Goal: Information Seeking & Learning: Learn about a topic

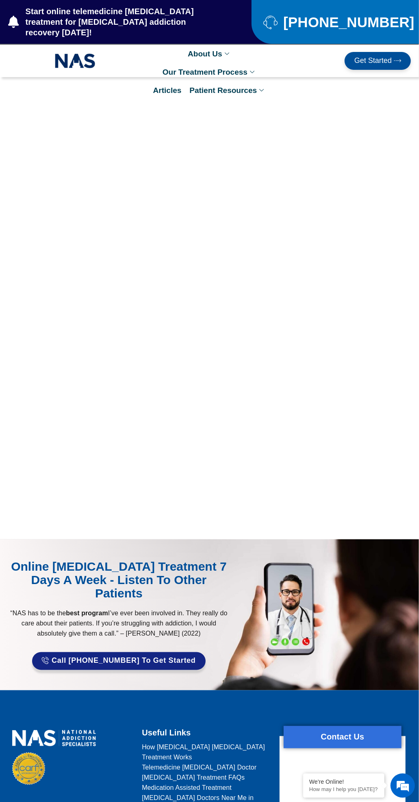
click at [229, 81] on link "Patient Resources" at bounding box center [227, 90] width 84 height 18
click at [251, 214] on link "Patient Counseling Program" at bounding box center [246, 223] width 121 height 18
